Goal: Task Accomplishment & Management: Complete application form

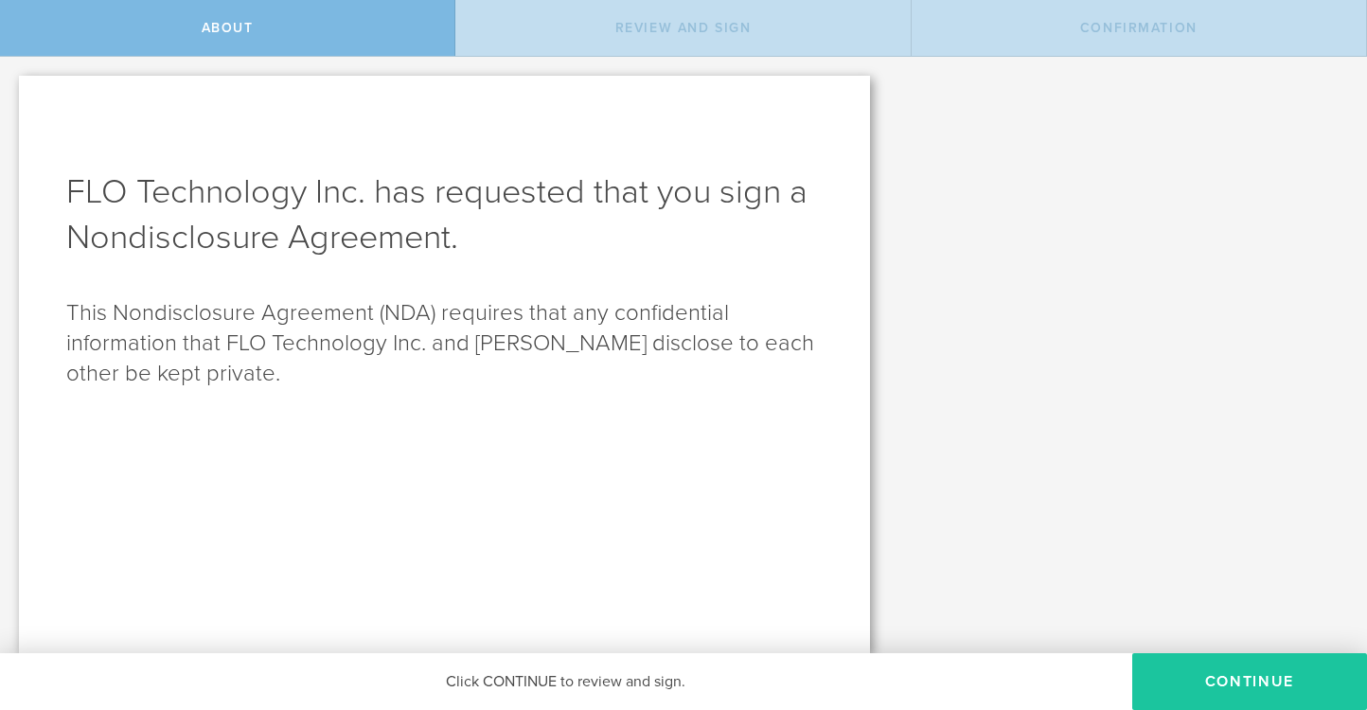
click at [1181, 683] on button "Continue" at bounding box center [1249, 681] width 235 height 57
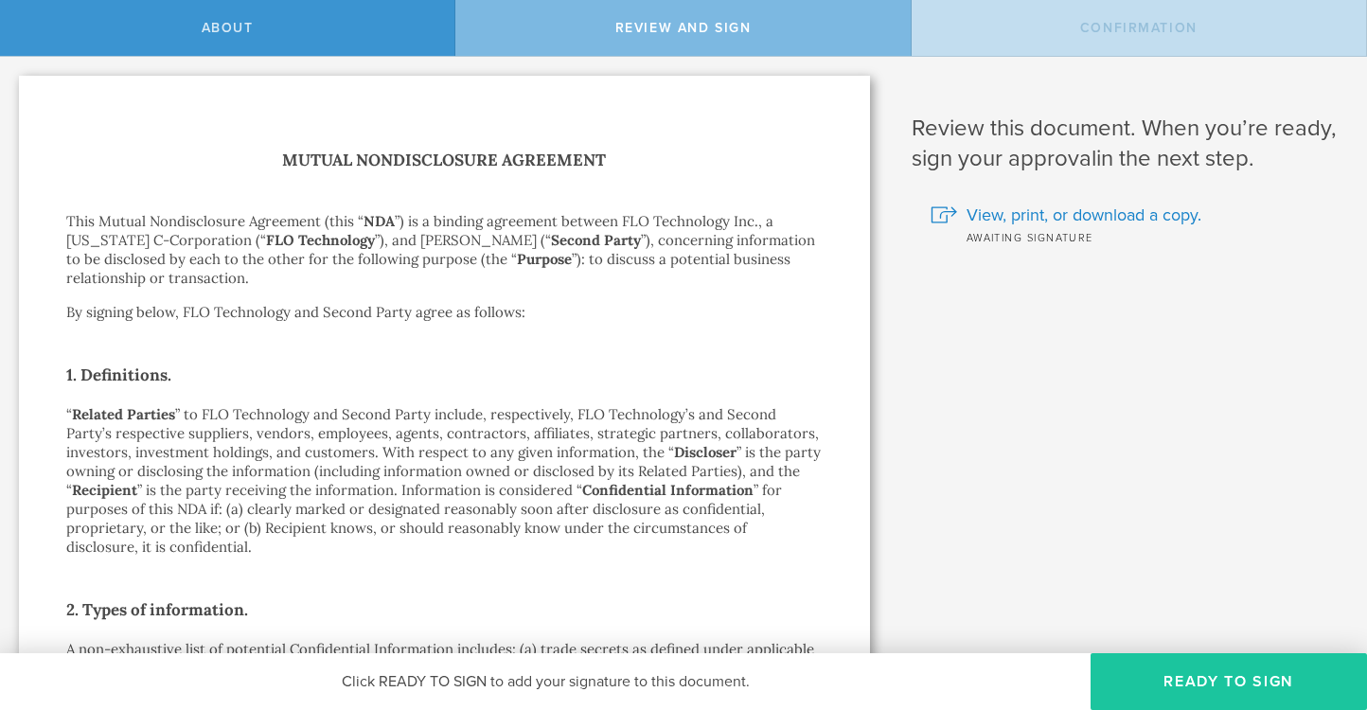
click at [1211, 693] on button "Ready to Sign" at bounding box center [1228, 681] width 276 height 57
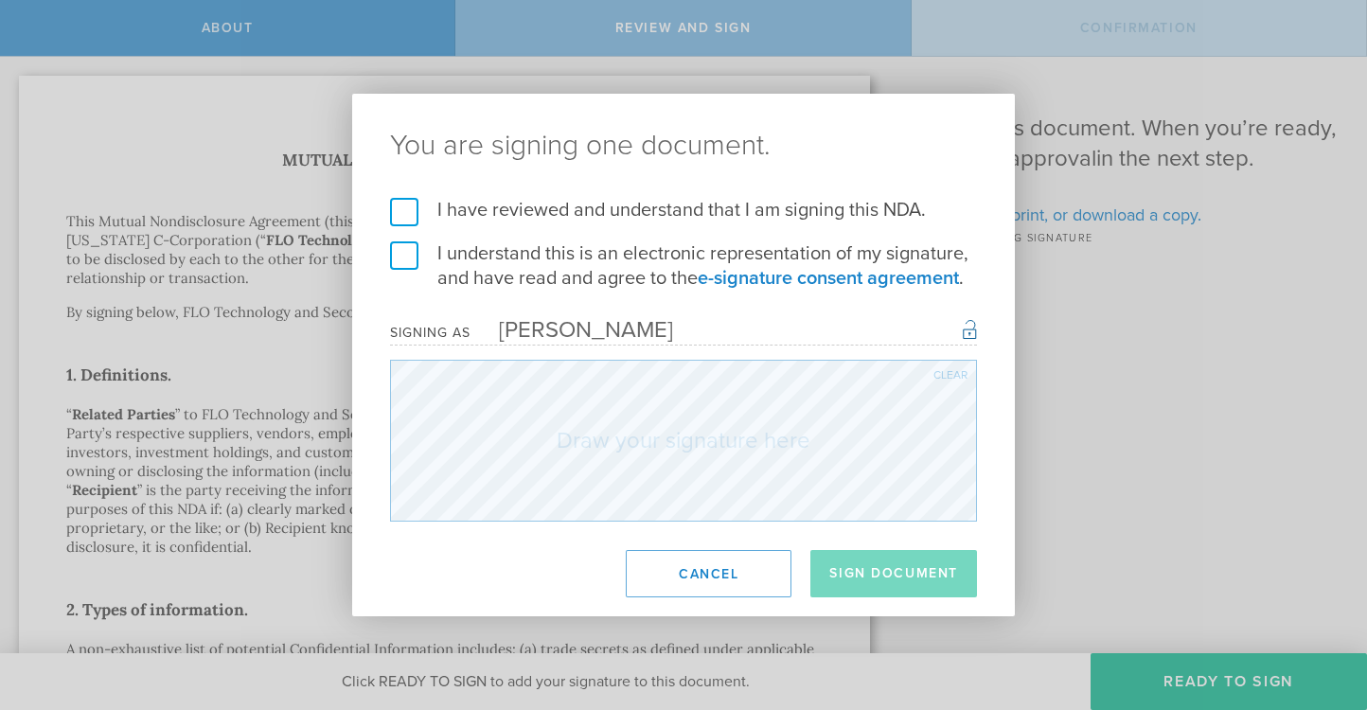
click at [457, 205] on label "I have reviewed and understand that I am signing this NDA." at bounding box center [683, 210] width 587 height 25
click at [0, 0] on input "I have reviewed and understand that I am signing this NDA." at bounding box center [0, 0] width 0 height 0
click at [399, 264] on label "I understand this is an electronic representation of my signature, and have rea…" at bounding box center [683, 265] width 587 height 49
click at [0, 0] on input "I understand this is an electronic representation of my signature, and have rea…" at bounding box center [0, 0] width 0 height 0
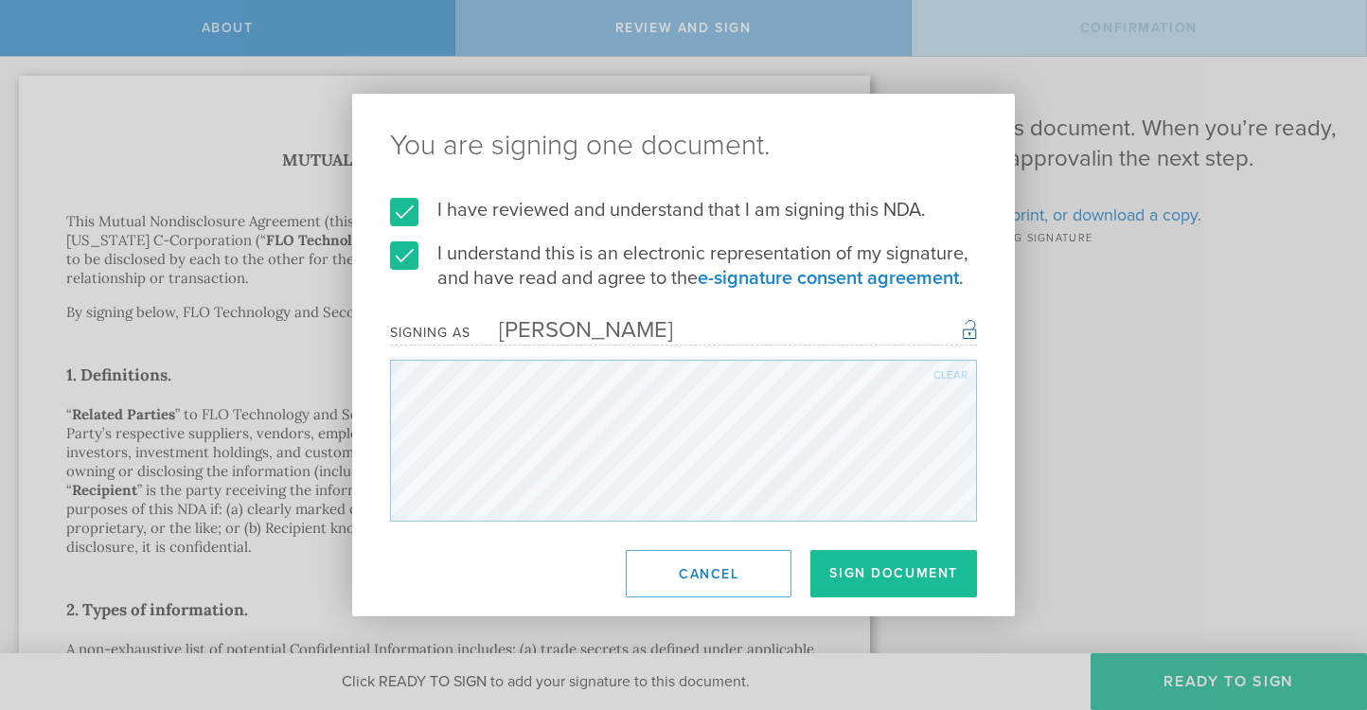
click at [940, 379] on div "Clear" at bounding box center [950, 374] width 34 height 11
click at [882, 577] on button "Sign Document" at bounding box center [893, 573] width 167 height 47
